Goal: Complete application form: Complete application form

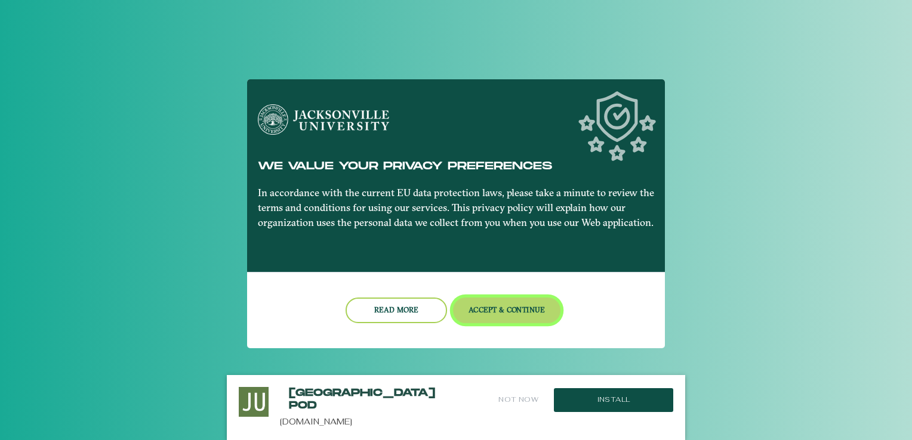
click at [498, 321] on button "Accept & Continue" at bounding box center [507, 311] width 108 height 26
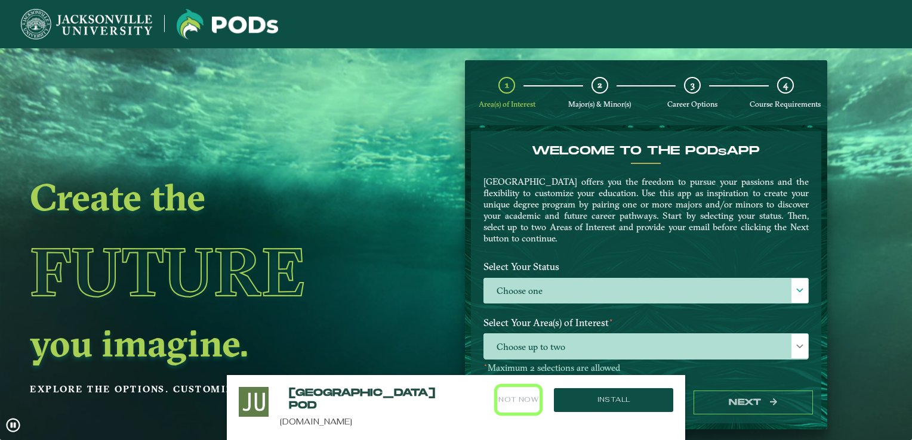
click at [515, 405] on button "Not Now" at bounding box center [518, 400] width 42 height 26
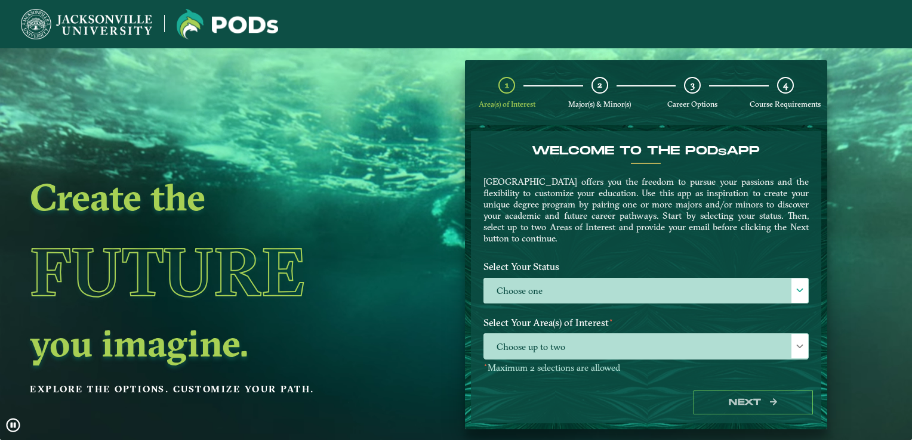
click at [8, 424] on icon at bounding box center [13, 425] width 14 height 14
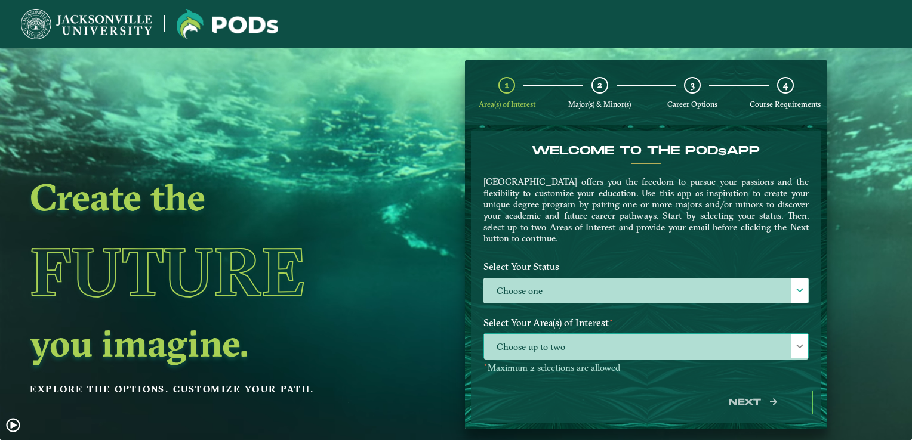
click at [577, 347] on span "Choose up to two" at bounding box center [646, 347] width 324 height 26
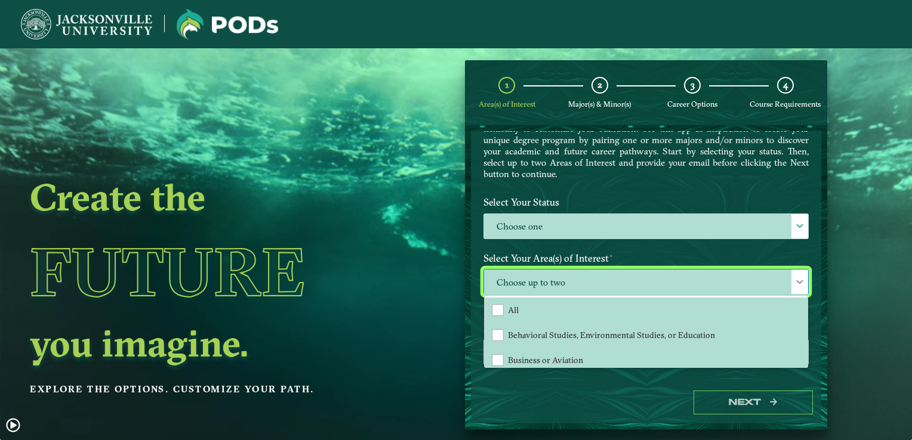
scroll to position [69, 0]
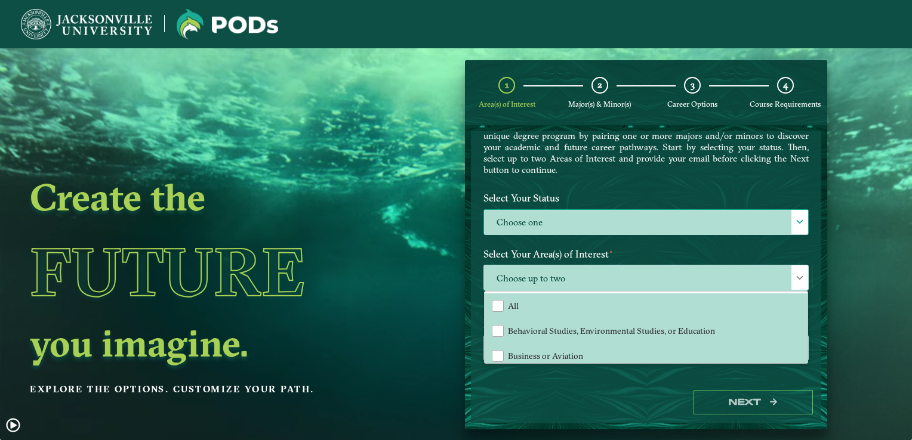
click at [795, 220] on span at bounding box center [799, 222] width 8 height 8
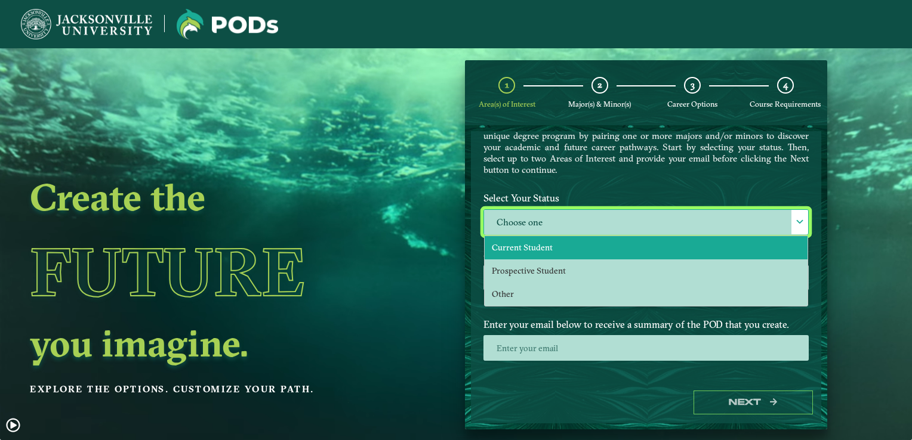
click at [618, 246] on li "Current Student" at bounding box center [645, 247] width 323 height 23
select select "[object Object]"
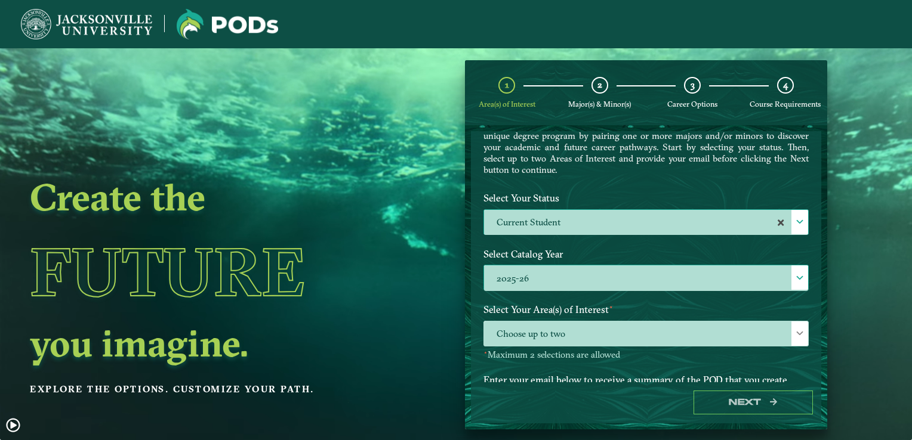
click at [791, 280] on div at bounding box center [799, 277] width 17 height 24
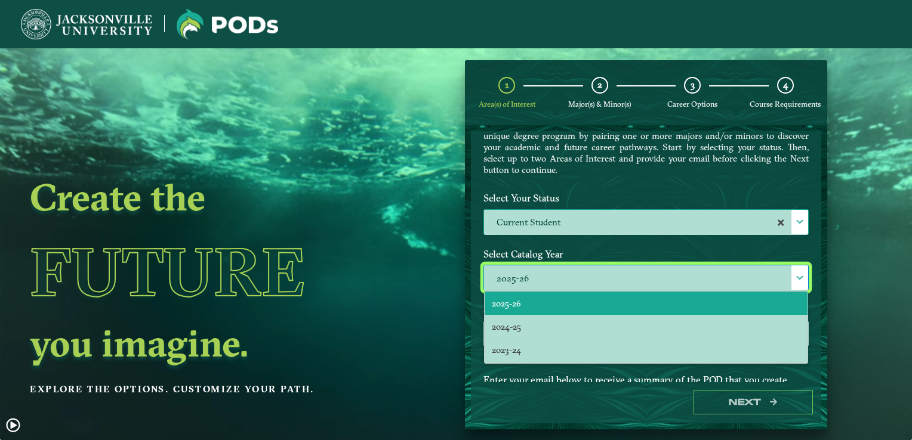
click at [372, 283] on h1 "Future" at bounding box center [205, 272] width 351 height 109
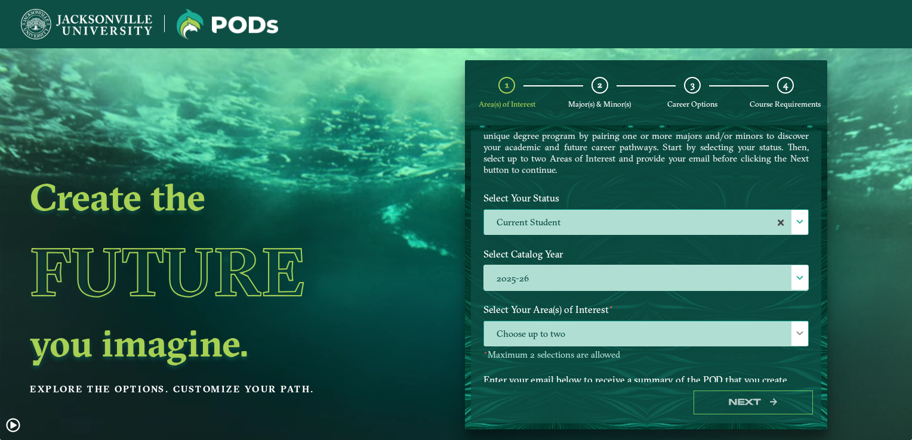
click at [623, 332] on span "Choose up to two" at bounding box center [646, 335] width 324 height 26
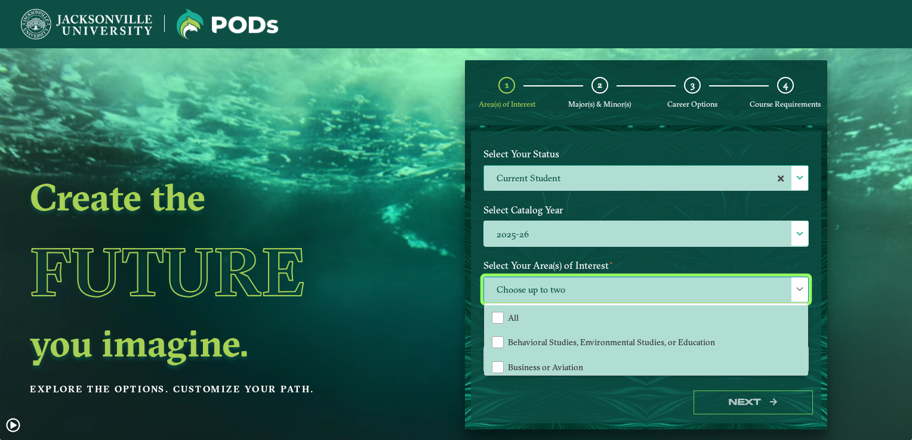
scroll to position [129, 0]
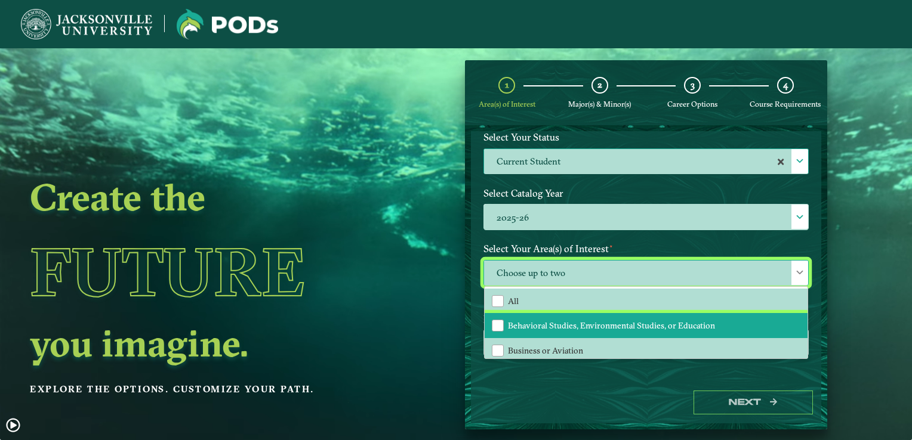
click at [755, 315] on li "Behavioral Studies, Environmental Studies, or Education" at bounding box center [645, 325] width 323 height 25
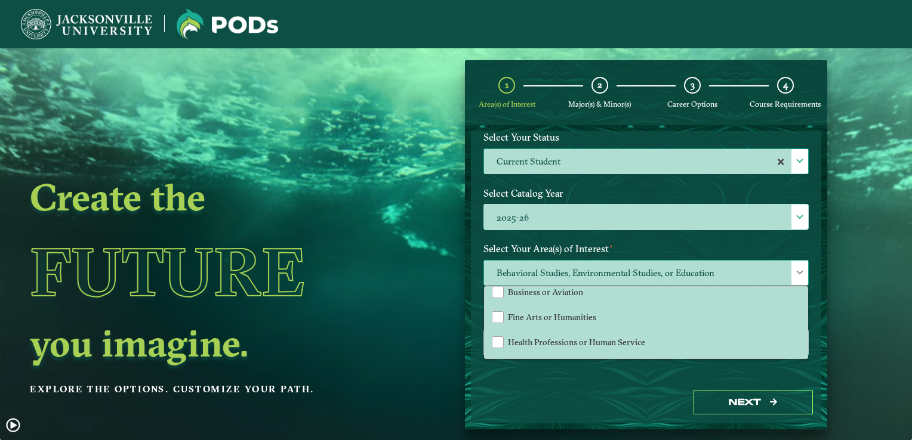
scroll to position [79, 0]
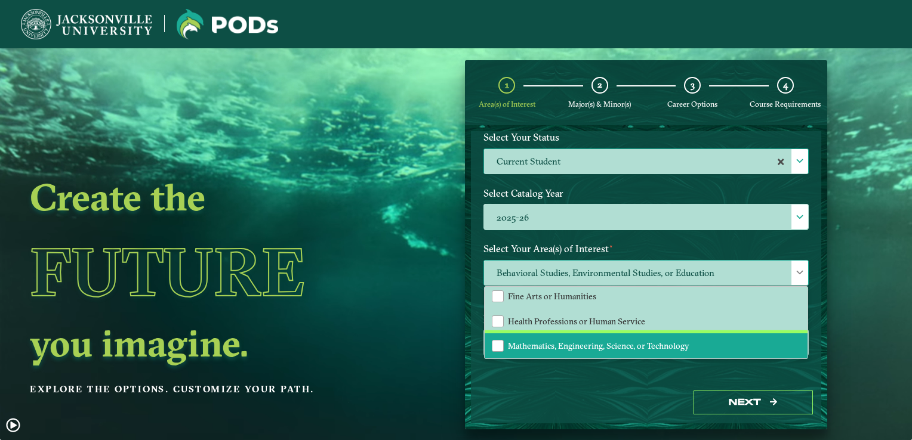
click at [650, 345] on span "Mathematics, Engineering, Science, or Technology" at bounding box center [598, 346] width 181 height 11
click at [329, 271] on h1 "Future" at bounding box center [205, 272] width 351 height 109
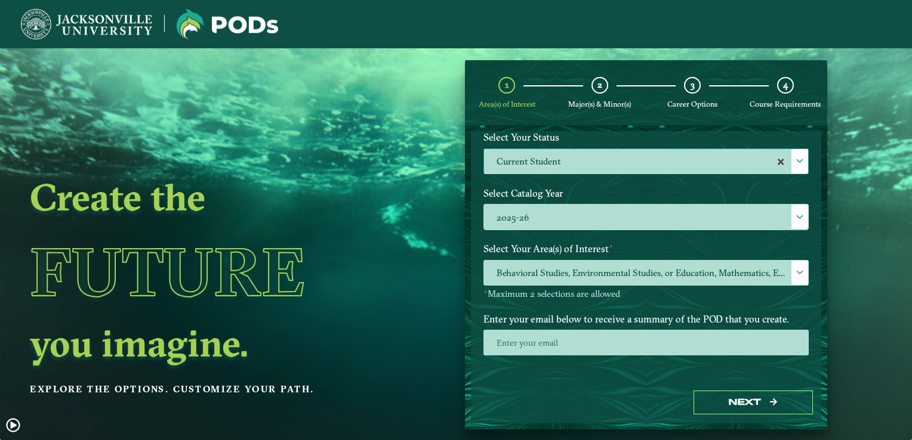
click at [511, 354] on div at bounding box center [645, 347] width 343 height 34
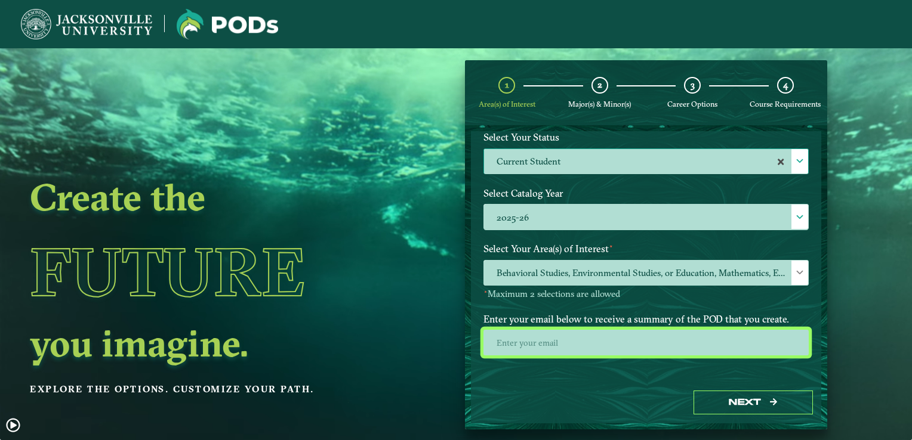
click at [508, 345] on input "email" at bounding box center [645, 343] width 325 height 26
type input "[EMAIL_ADDRESS][DOMAIN_NAME]"
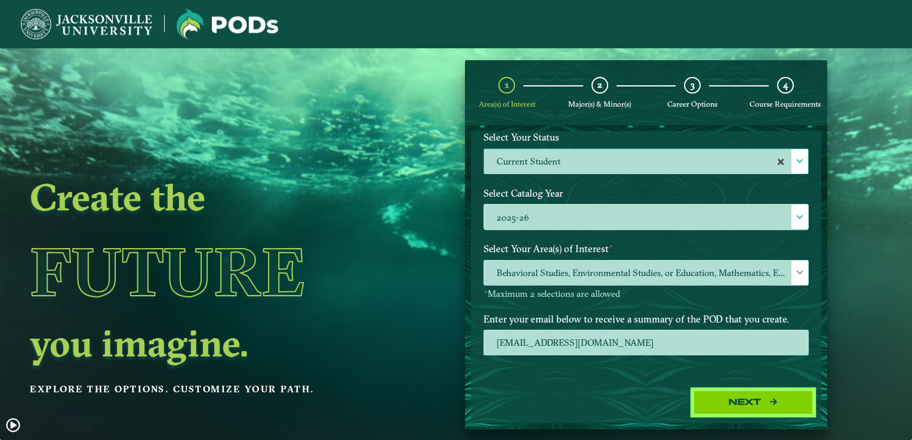
click at [696, 411] on button "Next" at bounding box center [752, 403] width 119 height 24
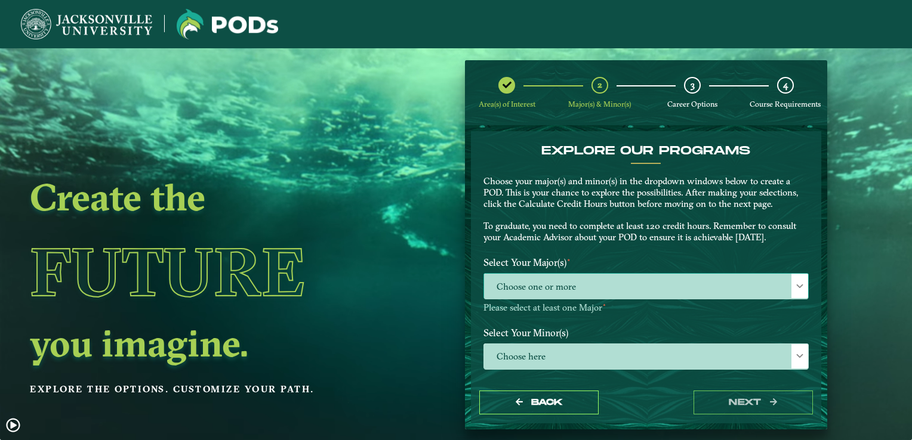
click at [795, 286] on span at bounding box center [799, 286] width 8 height 8
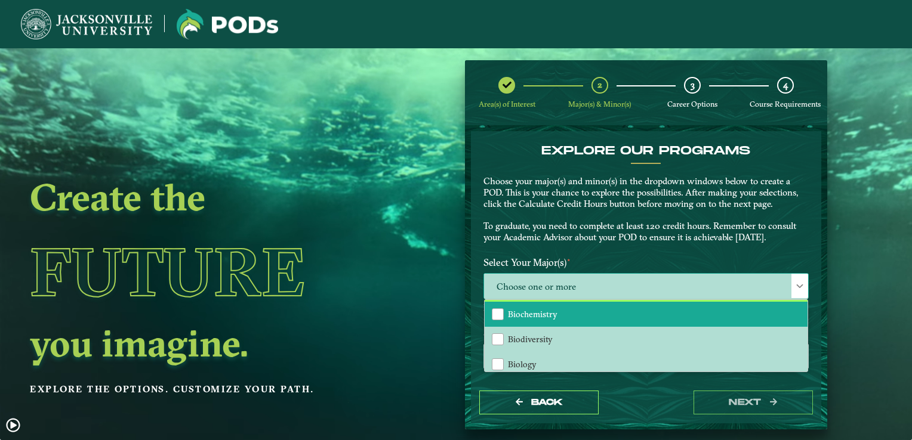
drag, startPoint x: 798, startPoint y: 304, endPoint x: 799, endPoint y: 314, distance: 10.2
click at [799, 314] on div "Biochemistry Biodiversity Biology Cellular & Molecular Biology Chemistry Commun…" at bounding box center [645, 336] width 323 height 72
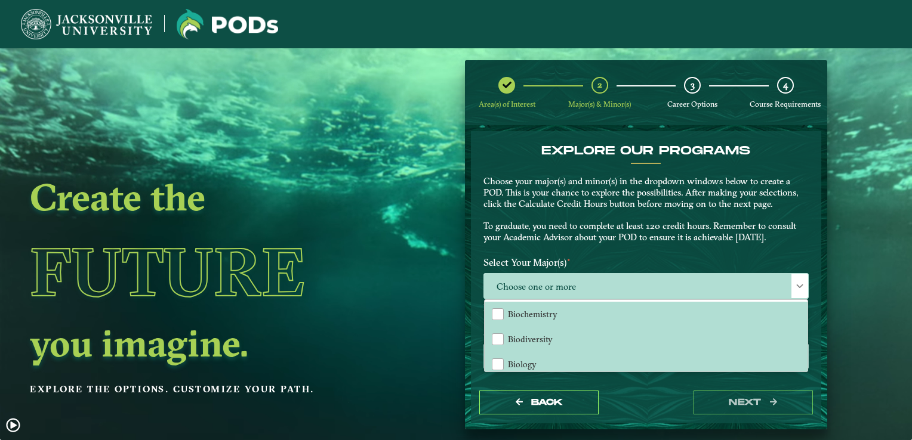
drag, startPoint x: 802, startPoint y: 305, endPoint x: 802, endPoint y: 312, distance: 7.2
click at [802, 312] on p "Please select at least one Major ⋆" at bounding box center [645, 307] width 325 height 11
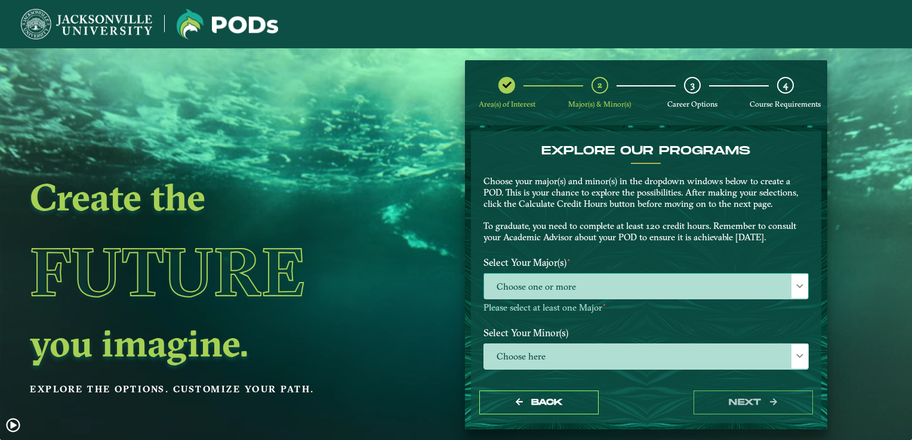
click at [783, 274] on span "Choose one or more" at bounding box center [646, 287] width 324 height 26
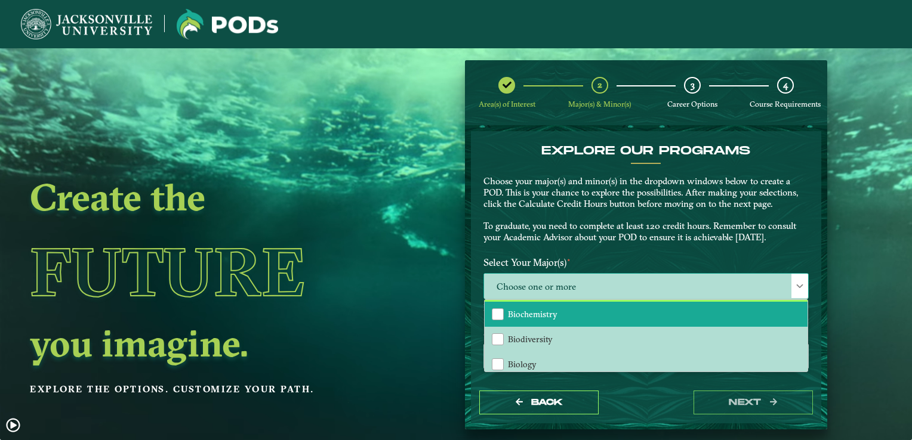
click at [798, 305] on li "Biochemistry" at bounding box center [645, 314] width 323 height 25
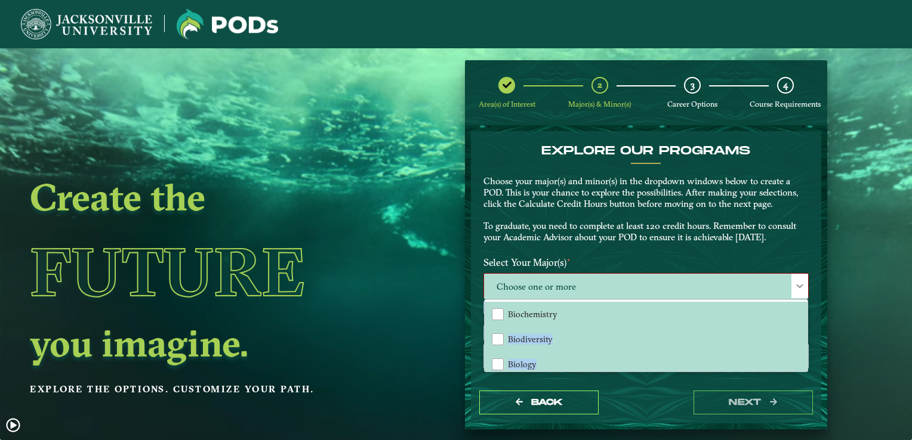
drag, startPoint x: 801, startPoint y: 307, endPoint x: 804, endPoint y: 330, distance: 23.4
click at [804, 330] on div "EXPLORE OUR PROGRAMS Choose your major(s) and minor(s) in the dropdown windows …" at bounding box center [645, 338] width 325 height 388
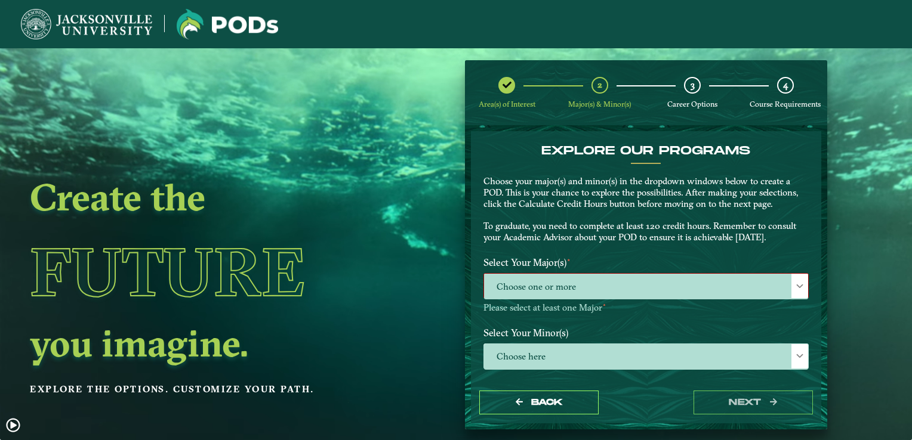
drag, startPoint x: 804, startPoint y: 330, endPoint x: 728, endPoint y: 282, distance: 89.4
click at [728, 282] on span "Choose one or more" at bounding box center [646, 287] width 324 height 26
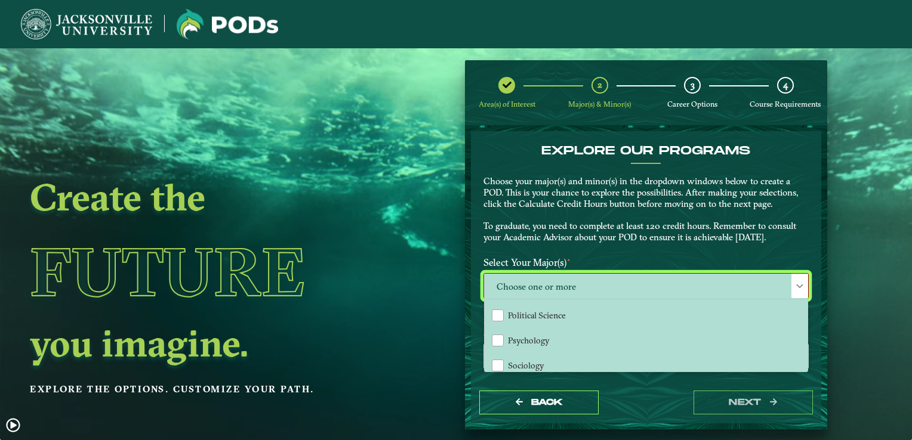
scroll to position [405, 0]
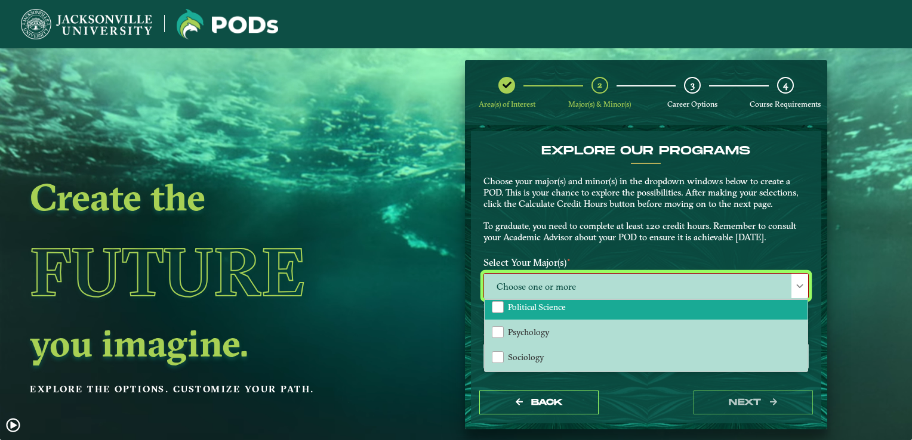
click at [632, 303] on li "Political Science" at bounding box center [645, 307] width 323 height 25
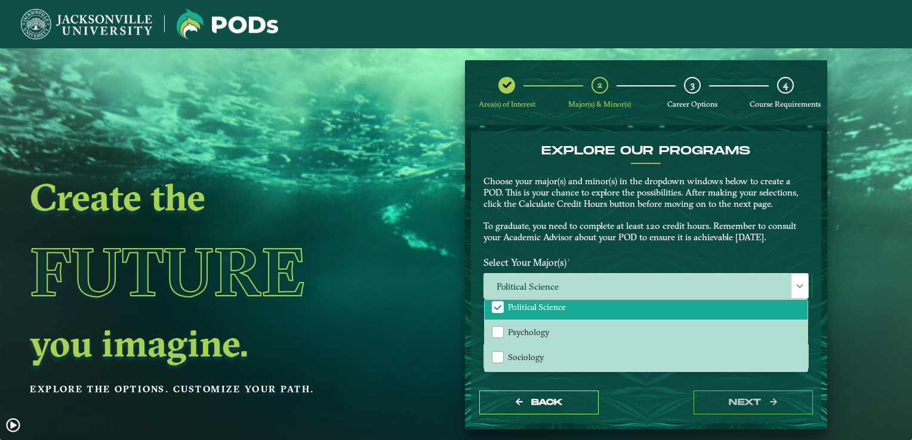
click at [821, 218] on form "EXPLORE OUR PROGRAMS Choose your major(s) and minor(s) in the dropdown windows …" at bounding box center [646, 277] width 362 height 304
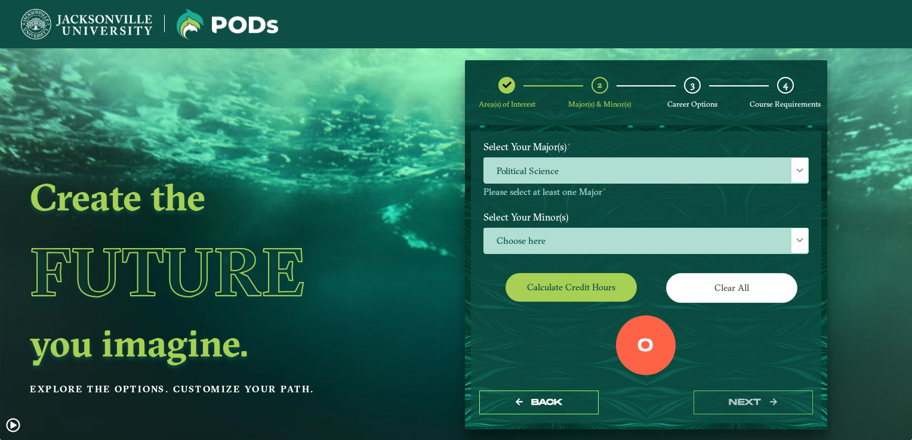
scroll to position [117, 0]
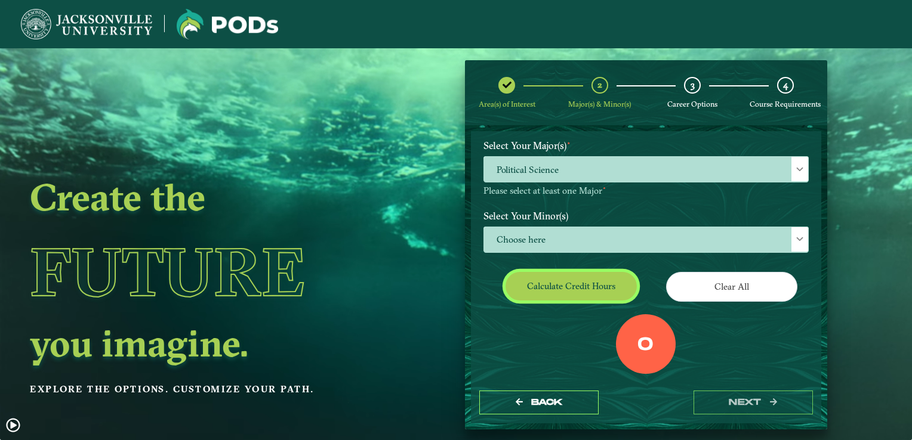
click at [585, 280] on button "Calculate credit hours" at bounding box center [570, 286] width 131 height 28
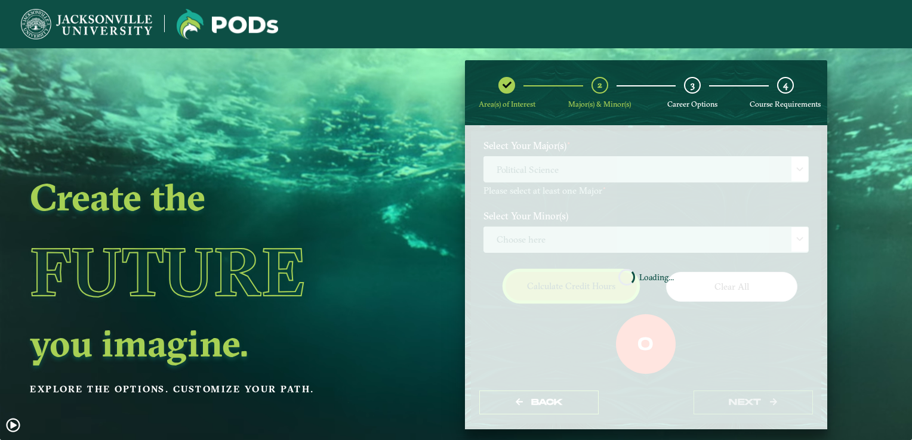
scroll to position [126, 0]
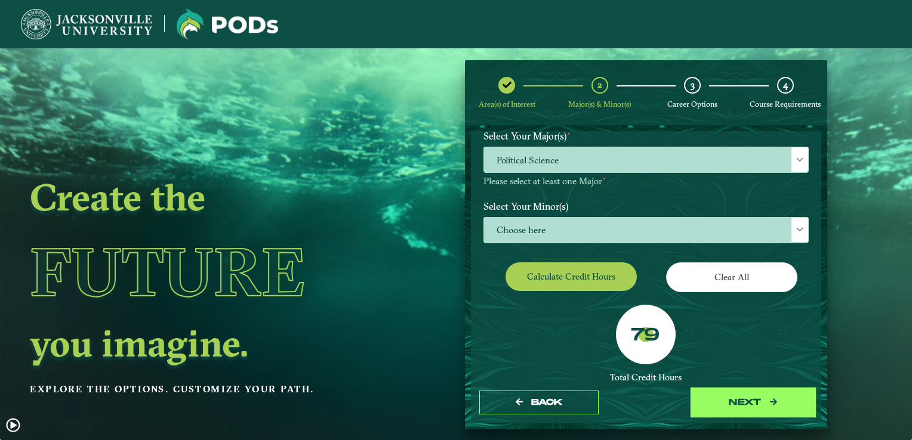
click at [747, 401] on button "next" at bounding box center [752, 403] width 119 height 24
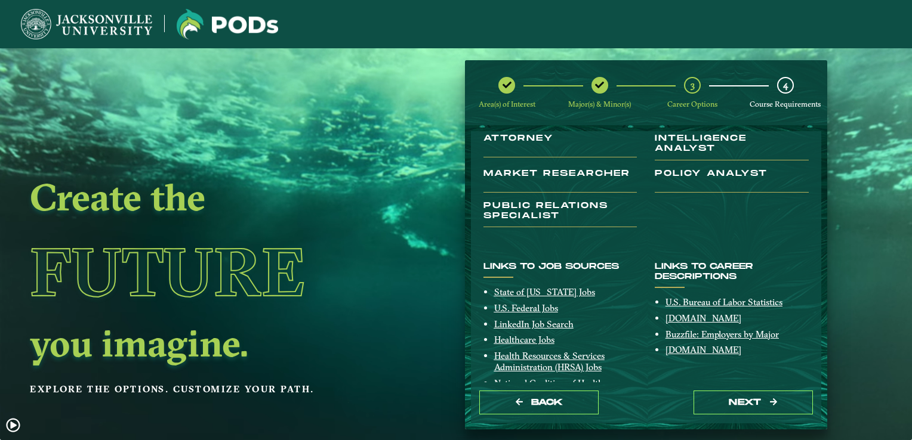
scroll to position [166, 0]
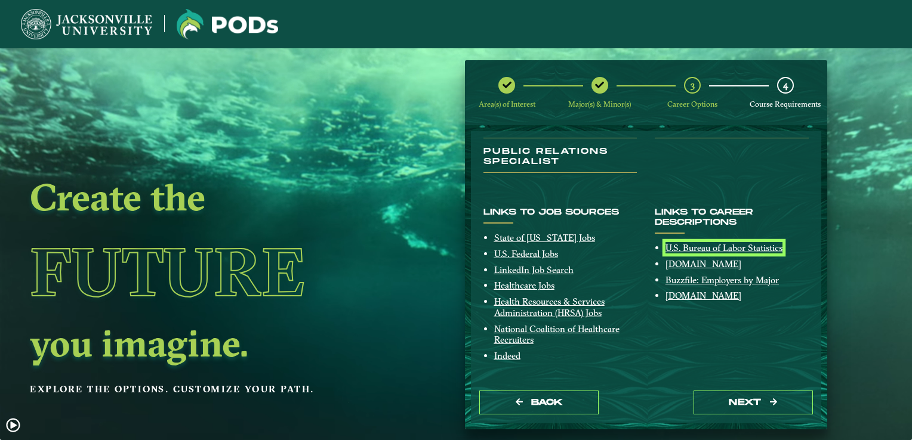
click at [709, 246] on link "U.S. Bureau of Labor Statistics" at bounding box center [723, 247] width 117 height 11
click at [768, 180] on div "You’ve taken the first step toward your future in [DATE] job market! Here are s…" at bounding box center [645, 96] width 343 height 172
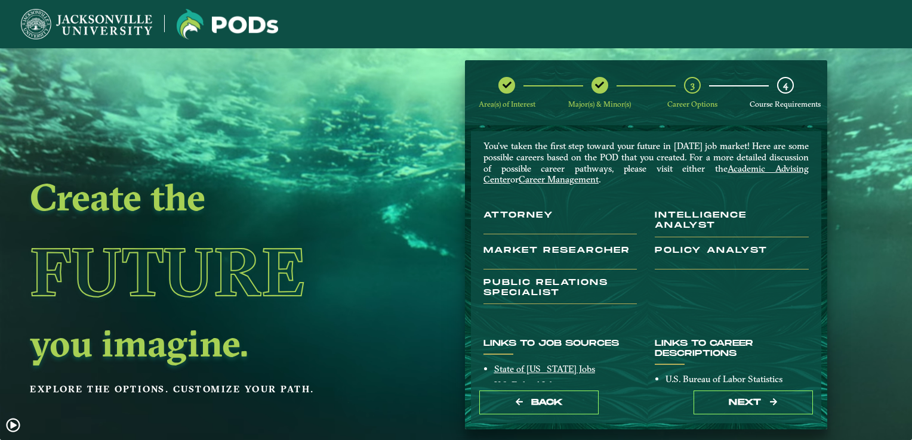
scroll to position [35, 0]
click at [727, 325] on div "You Could Have a Career as You’ve taken the first step toward your future in [D…" at bounding box center [646, 256] width 350 height 251
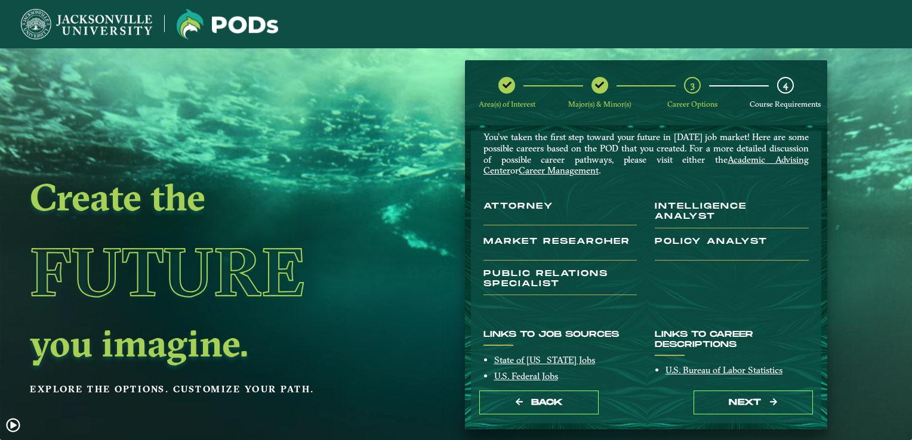
scroll to position [44, 0]
click at [769, 276] on div "You’ve taken the first step toward your future in [DATE] job market! Here are s…" at bounding box center [645, 218] width 343 height 172
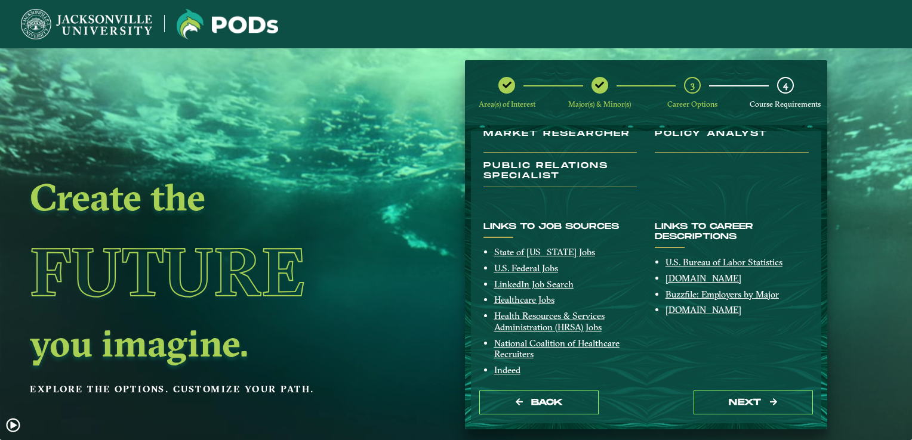
scroll to position [166, 0]
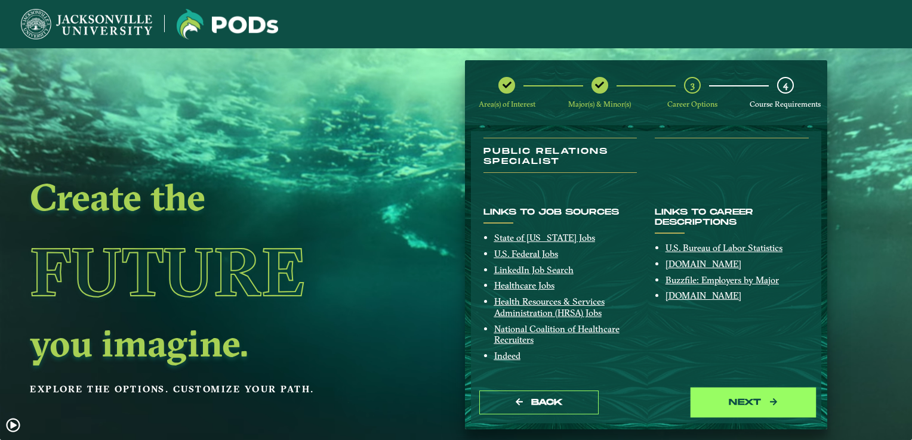
click at [747, 406] on button "next" at bounding box center [752, 403] width 119 height 24
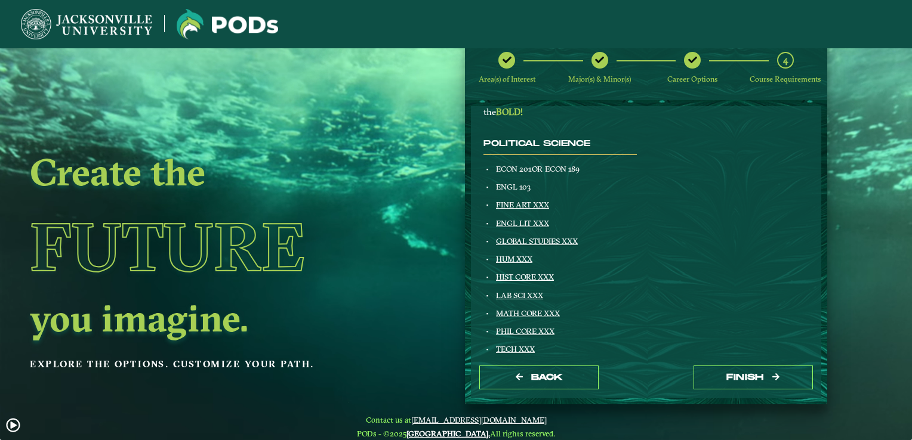
scroll to position [0, 0]
